Goal: Navigation & Orientation: Find specific page/section

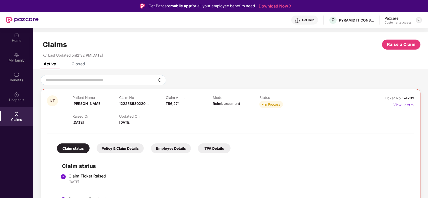
click at [418, 19] on img at bounding box center [419, 20] width 4 height 4
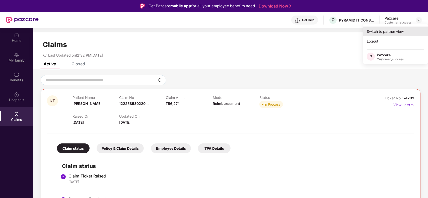
click at [395, 31] on div "Switch to partner view" at bounding box center [395, 32] width 65 height 10
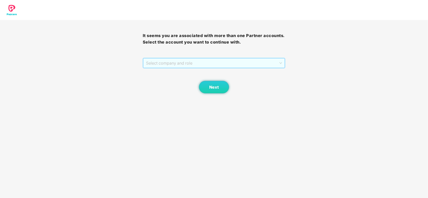
click at [241, 64] on span "Select company and role" at bounding box center [214, 63] width 136 height 10
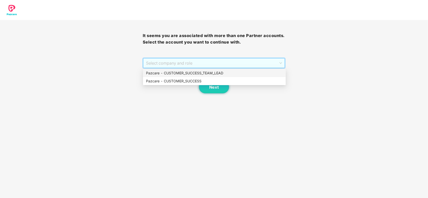
click at [204, 78] on div "Pazcare - CUSTOMER_SUCCESS" at bounding box center [214, 81] width 137 height 6
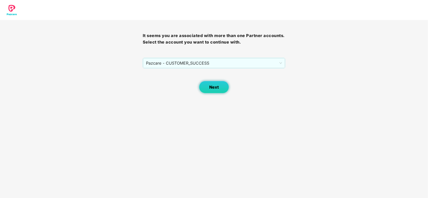
click at [210, 83] on button "Next" at bounding box center [214, 87] width 30 height 13
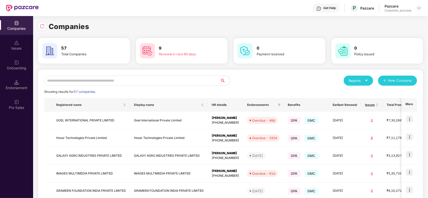
click at [112, 82] on input "text" at bounding box center [132, 81] width 176 height 10
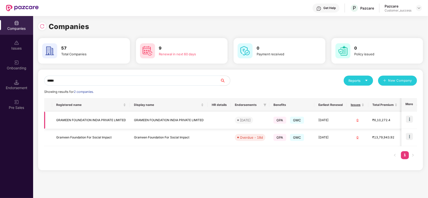
type input "*****"
click at [406, 119] on img at bounding box center [409, 119] width 7 height 7
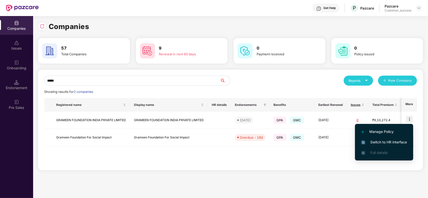
click at [393, 139] on li "Switch to HR interface" at bounding box center [384, 142] width 58 height 11
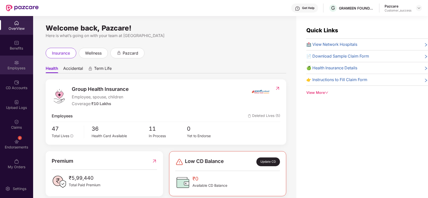
click at [18, 63] on img at bounding box center [16, 62] width 5 height 5
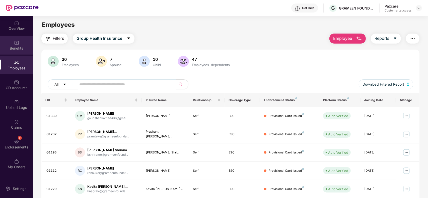
click at [18, 48] on div "Benefits" at bounding box center [16, 48] width 33 height 5
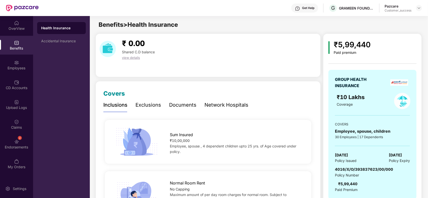
click at [183, 101] on div "Documents" at bounding box center [182, 105] width 27 height 8
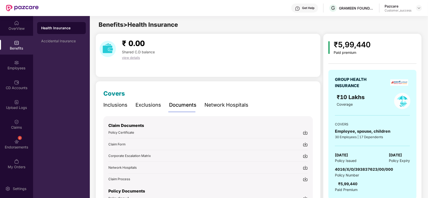
click at [304, 144] on img at bounding box center [305, 144] width 5 height 5
